Goal: Transaction & Acquisition: Purchase product/service

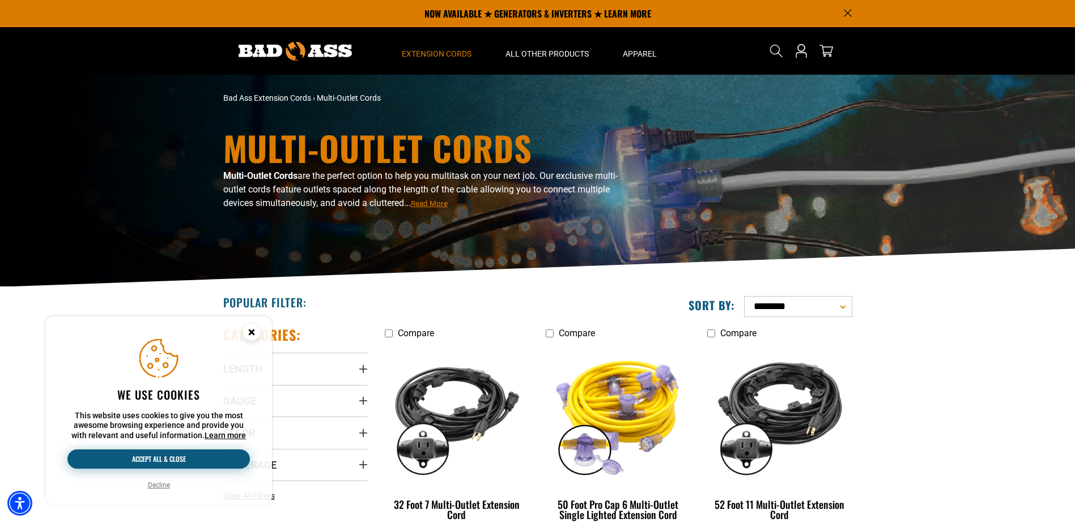
click at [166, 459] on button "Accept all & close" at bounding box center [158, 459] width 182 height 19
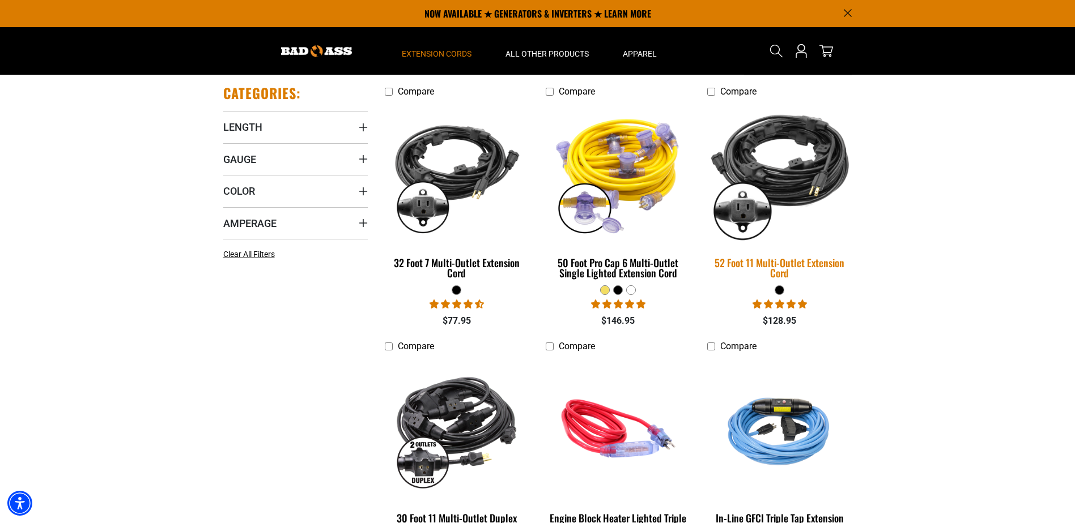
scroll to position [227, 0]
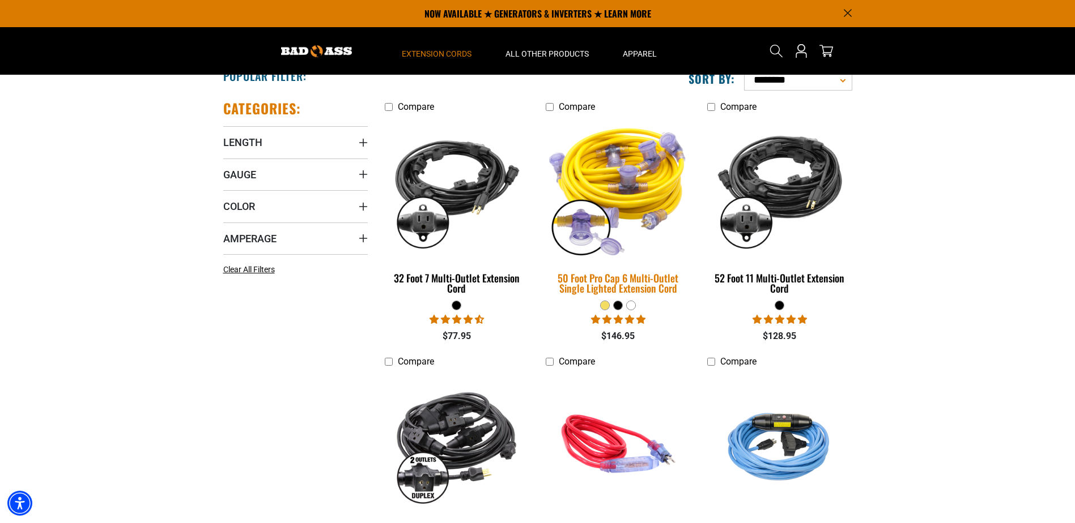
click at [653, 287] on div "50 Foot Pro Cap 6 Multi-Outlet Single Lighted Extension Cord" at bounding box center [618, 283] width 144 height 20
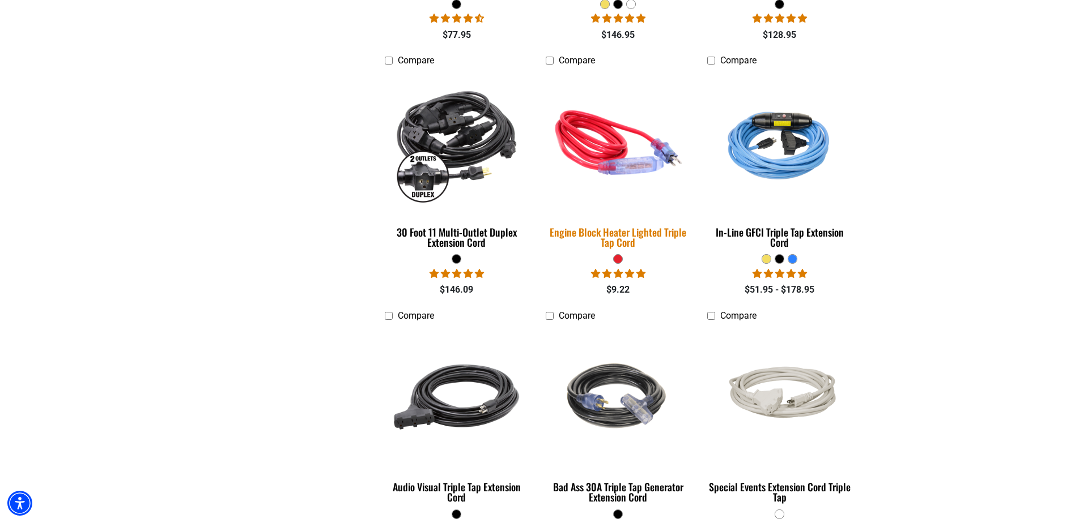
scroll to position [850, 0]
